Goal: Find contact information: Find contact information

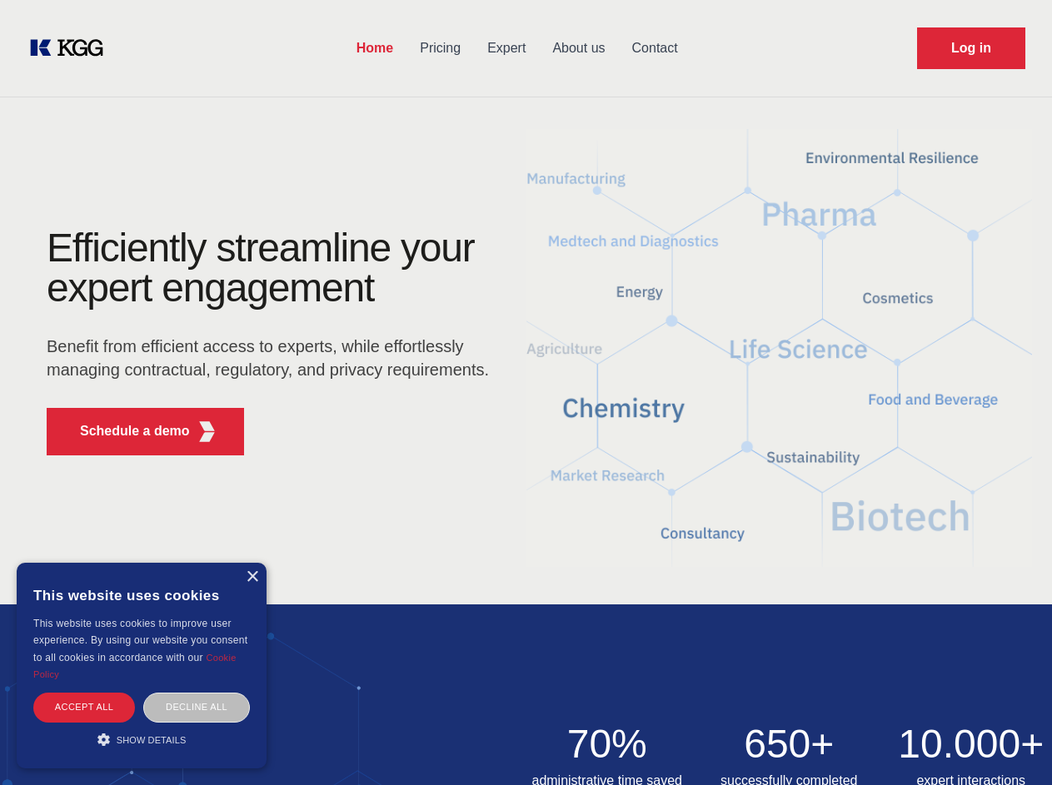
click at [525, 392] on div "Efficiently streamline your expert engagement Benefit from efficient access to …" at bounding box center [273, 348] width 506 height 241
click at [125, 431] on p "Schedule a demo" at bounding box center [135, 431] width 110 height 20
click at [251, 577] on div "× This website uses cookies This website uses cookies to improve user experienc…" at bounding box center [142, 666] width 250 height 206
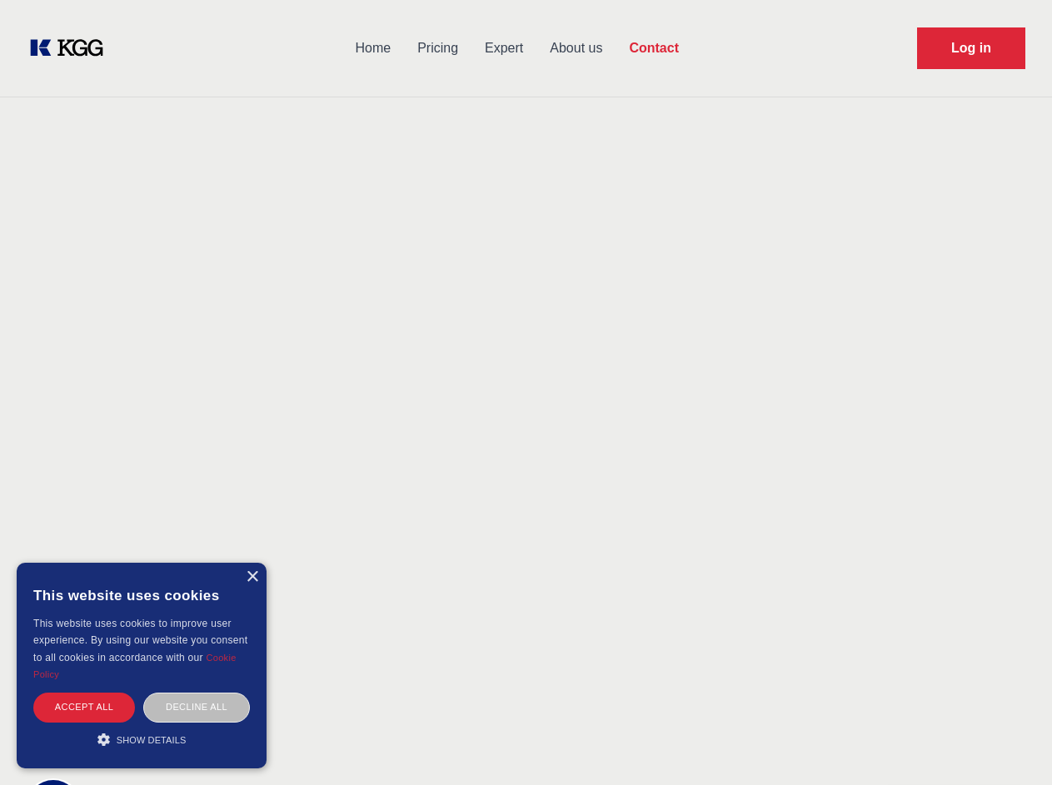
click at [84, 707] on div "Accept all" at bounding box center [84, 707] width 102 height 29
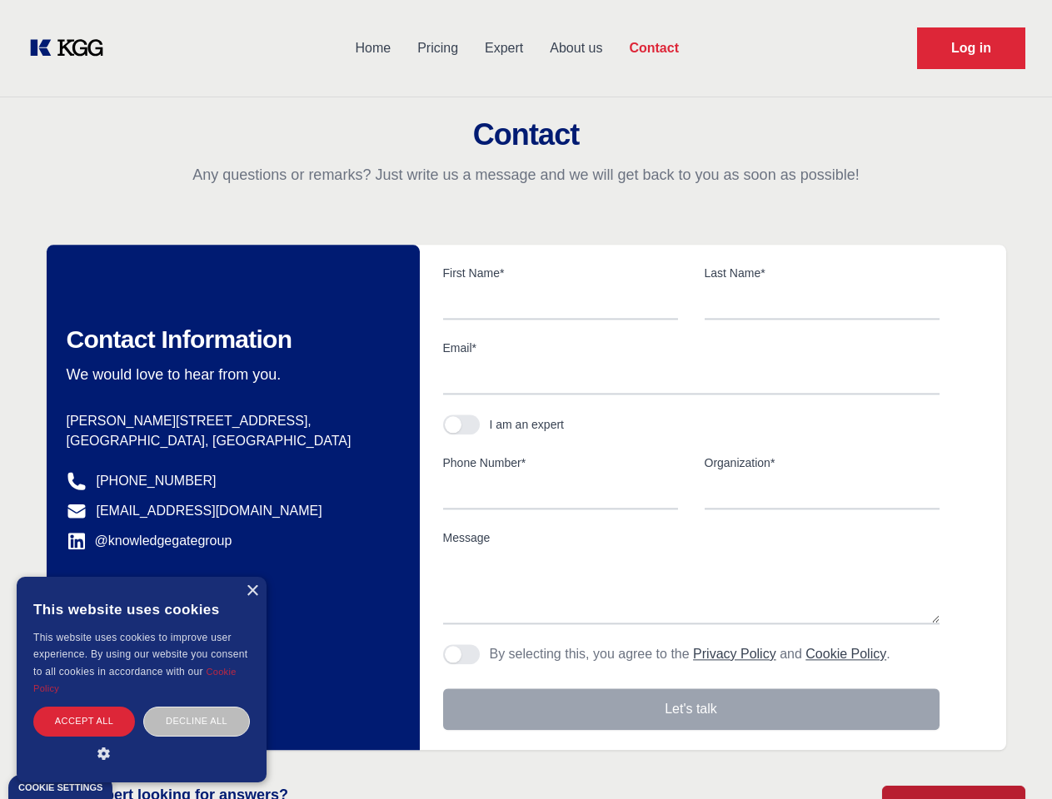
click at [197, 707] on div "Decline all" at bounding box center [196, 721] width 107 height 29
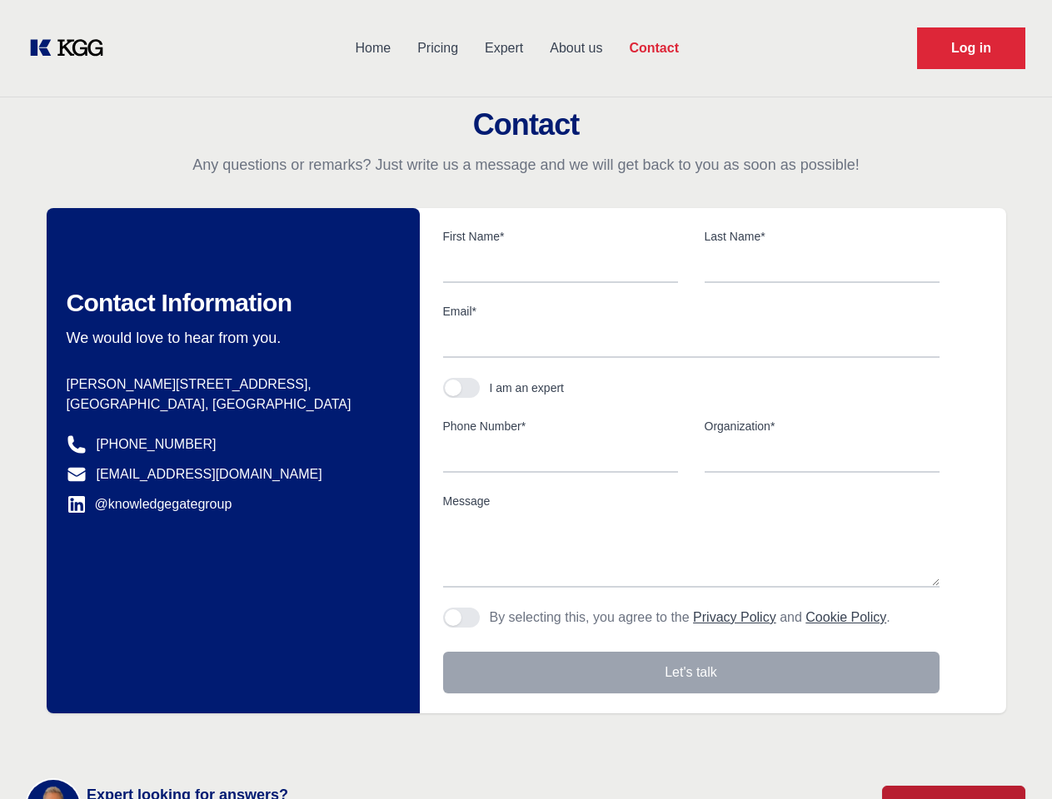
click at [142, 739] on main "Contact Any questions or remarks? Just write us a message and we will get back …" at bounding box center [526, 433] width 1052 height 867
